Goal: Check status: Check status

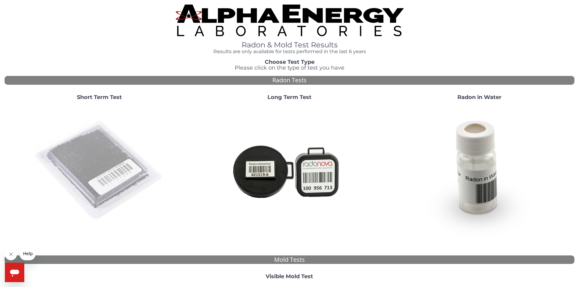
click at [95, 199] on img at bounding box center [99, 171] width 131 height 131
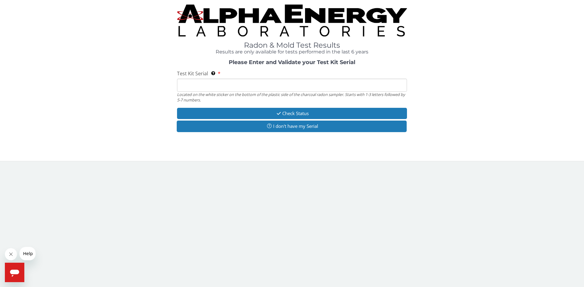
click at [242, 87] on input "Test Kit Serial Located on the white sticker on the bottom of the plastic side …" at bounding box center [292, 85] width 230 height 13
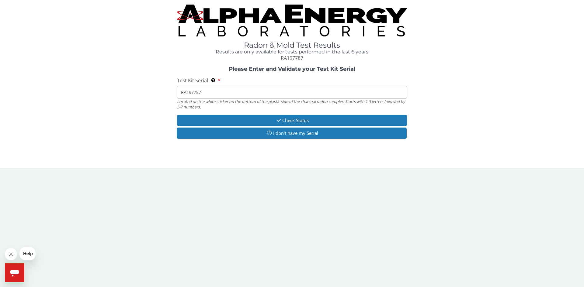
type input "RA197787"
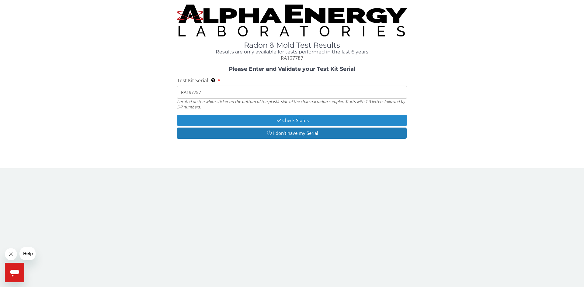
click at [276, 119] on icon "button" at bounding box center [278, 120] width 7 height 5
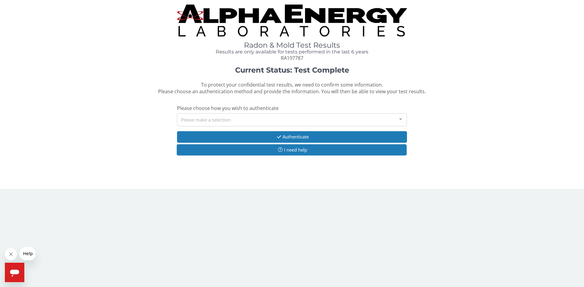
click at [276, 119] on div "Please make a selection" at bounding box center [292, 119] width 230 height 13
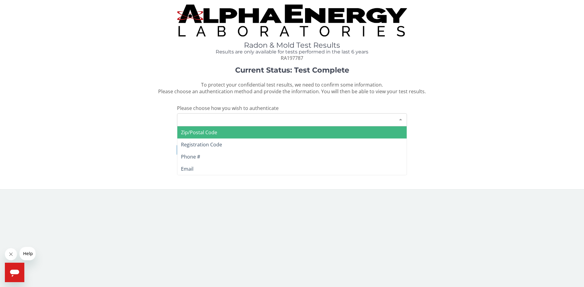
click at [232, 133] on span "Zip/Postal Code" at bounding box center [291, 132] width 229 height 12
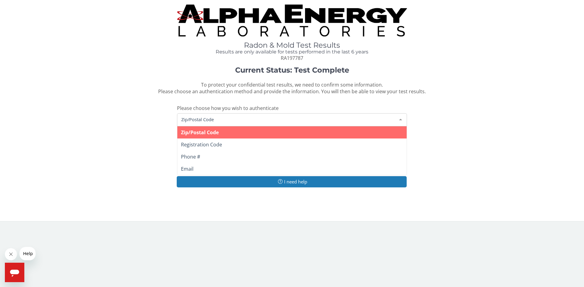
click at [228, 118] on span "Zip/Postal Code" at bounding box center [287, 119] width 215 height 7
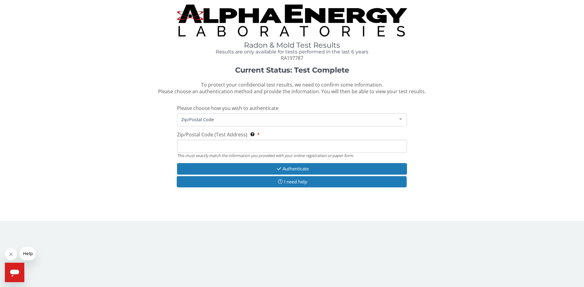
click at [228, 118] on span "Zip/Postal Code" at bounding box center [287, 119] width 215 height 7
click at [225, 147] on input "Zip/Postal Code (Test Address) This must exactly match the information you prov…" at bounding box center [292, 146] width 230 height 13
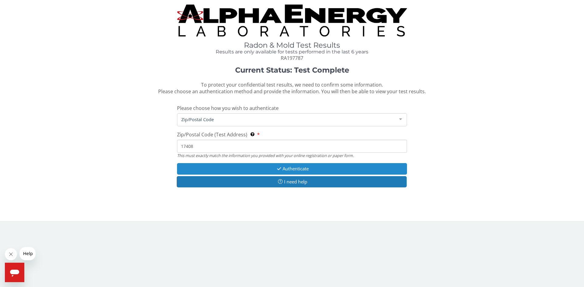
type input "17408"
click at [264, 169] on button "Authenticate" at bounding box center [292, 168] width 230 height 11
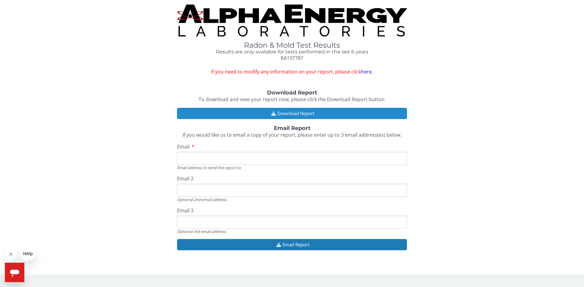
click at [313, 113] on button "Download Report" at bounding box center [292, 113] width 230 height 11
